Goal: Information Seeking & Learning: Understand process/instructions

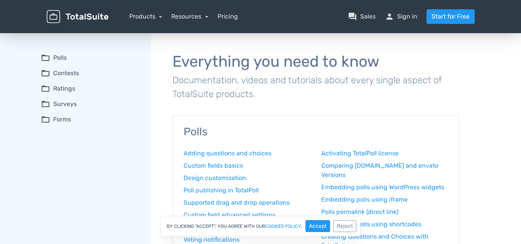
click at [55, 69] on summary "folder_open Contests" at bounding box center [90, 73] width 99 height 9
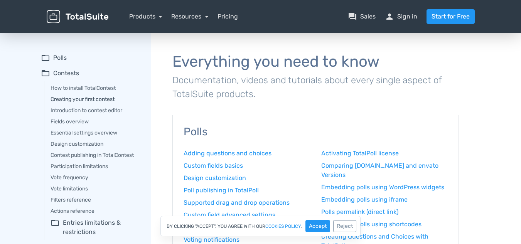
click at [66, 98] on link "Creating your first contest" at bounding box center [95, 99] width 89 height 8
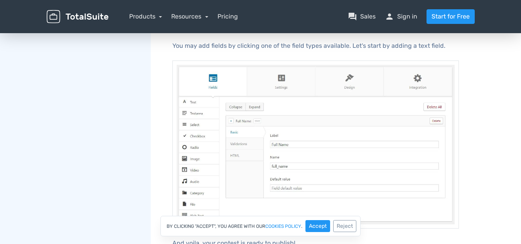
scroll to position [540, 0]
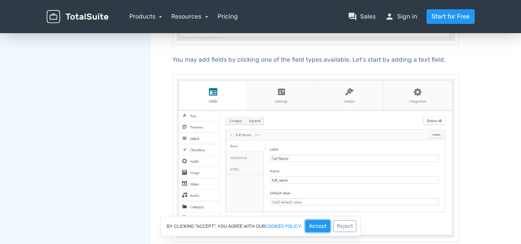
click at [321, 226] on button "Accept" at bounding box center [317, 226] width 25 height 12
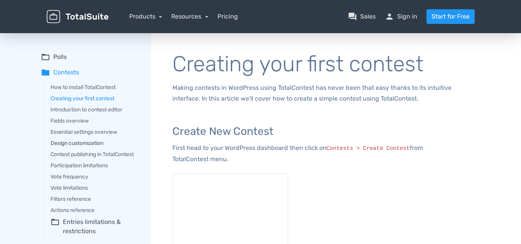
scroll to position [0, 0]
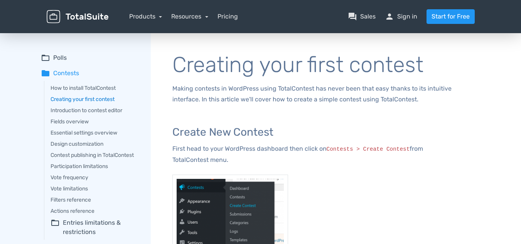
click at [71, 97] on link "Creating your first contest" at bounding box center [95, 99] width 89 height 8
click at [74, 109] on link "Introduction to contest editor" at bounding box center [95, 110] width 89 height 8
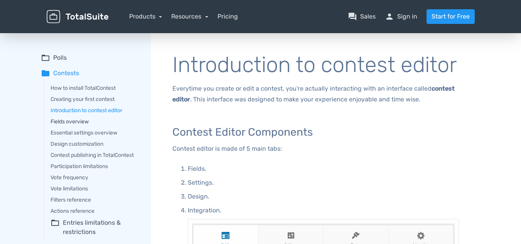
click at [73, 121] on link "Fields overview" at bounding box center [95, 122] width 89 height 8
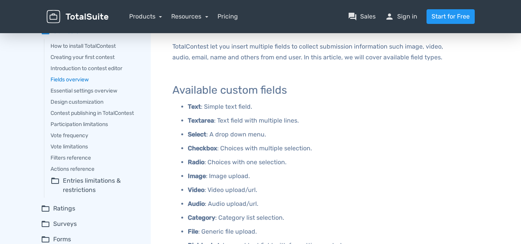
scroll to position [39, 0]
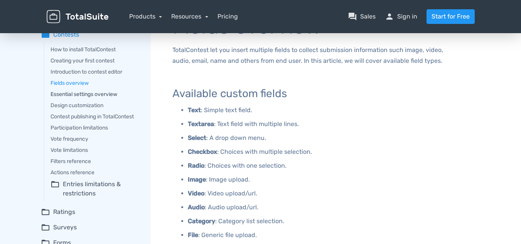
click at [62, 93] on link "Essential settings overview" at bounding box center [95, 94] width 89 height 8
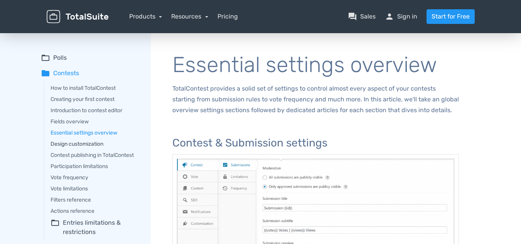
click at [62, 142] on link "Design customization" at bounding box center [95, 144] width 89 height 8
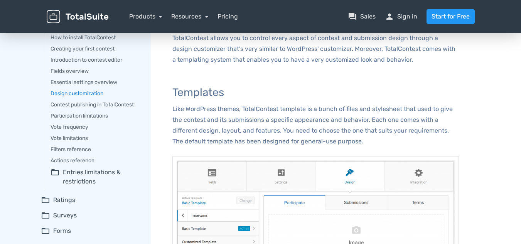
scroll to position [39, 0]
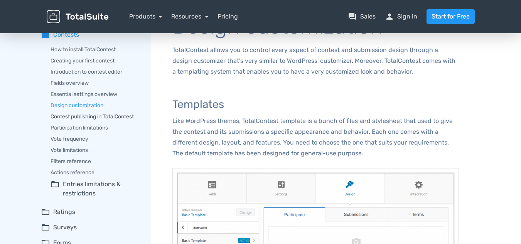
click at [76, 116] on link "Contest publishing in TotalContest" at bounding box center [95, 117] width 89 height 8
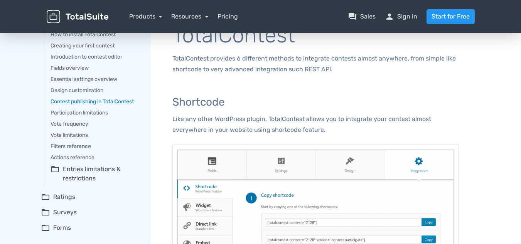
scroll to position [39, 0]
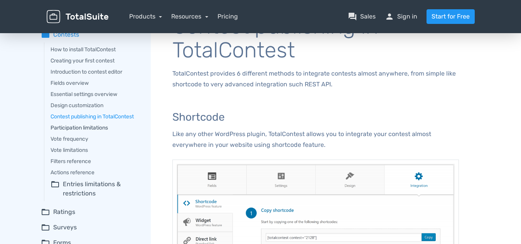
click at [68, 125] on link "Participation limitations" at bounding box center [95, 128] width 89 height 8
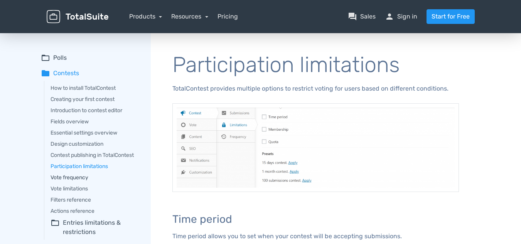
click at [67, 178] on link "Vote frequency" at bounding box center [95, 177] width 89 height 8
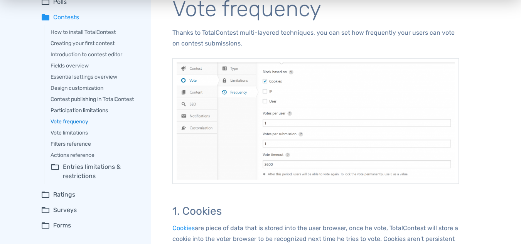
scroll to position [39, 0]
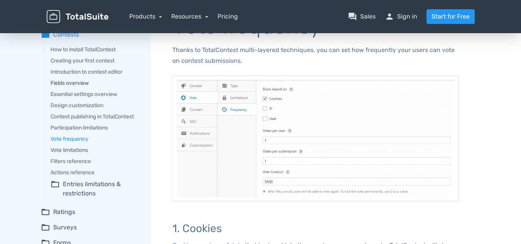
click at [62, 81] on link "Fields overview" at bounding box center [95, 83] width 89 height 8
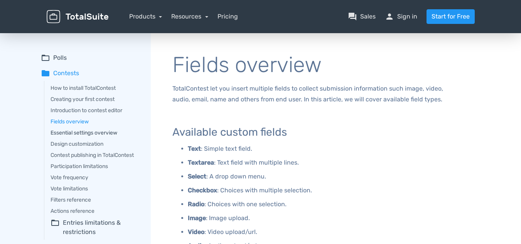
click at [67, 133] on link "Essential settings overview" at bounding box center [95, 133] width 89 height 8
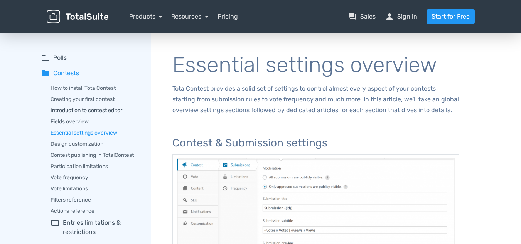
click at [87, 108] on link "Introduction to contest editor" at bounding box center [95, 110] width 89 height 8
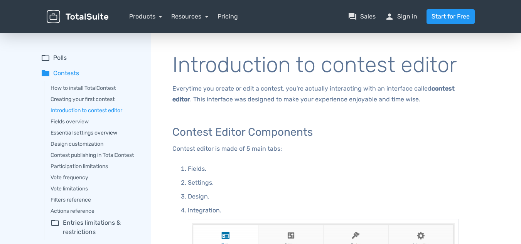
click at [54, 131] on link "Essential settings overview" at bounding box center [95, 133] width 89 height 8
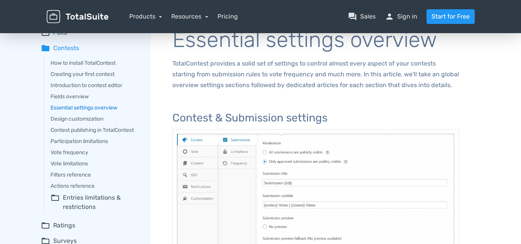
scroll to position [39, 0]
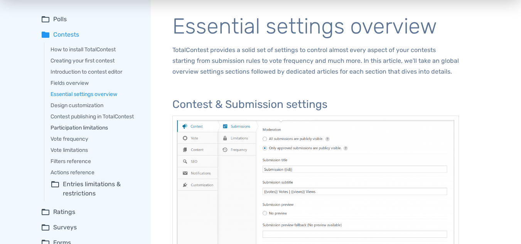
click at [71, 126] on link "Participation limitations" at bounding box center [95, 128] width 89 height 8
